Goal: Submit feedback/report problem

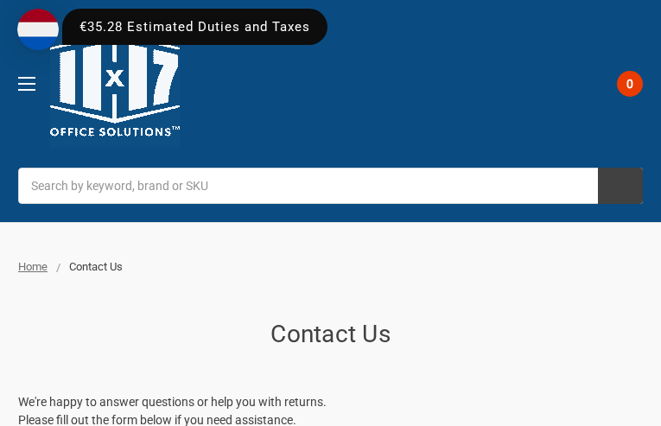
type input "lcXjKDliqGS"
type input "5072195191"
type input "[EMAIL_ADDRESS][DOMAIN_NAME]"
type input "bLPcuQaJabraP"
type input "ibqKxGxIXxNlqqA"
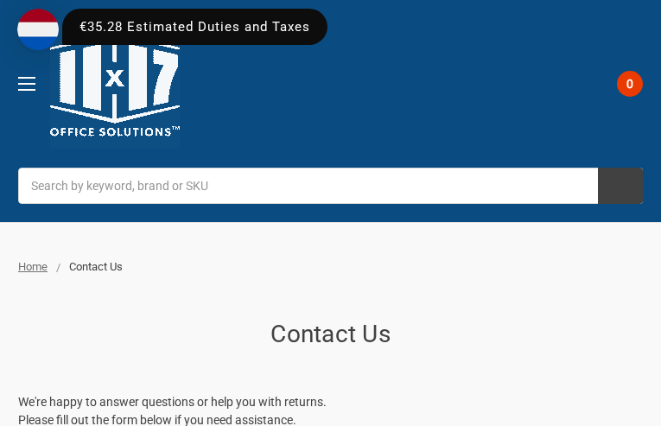
type input "vOmhltNXdFBzN"
